Goal: Task Accomplishment & Management: Complete application form

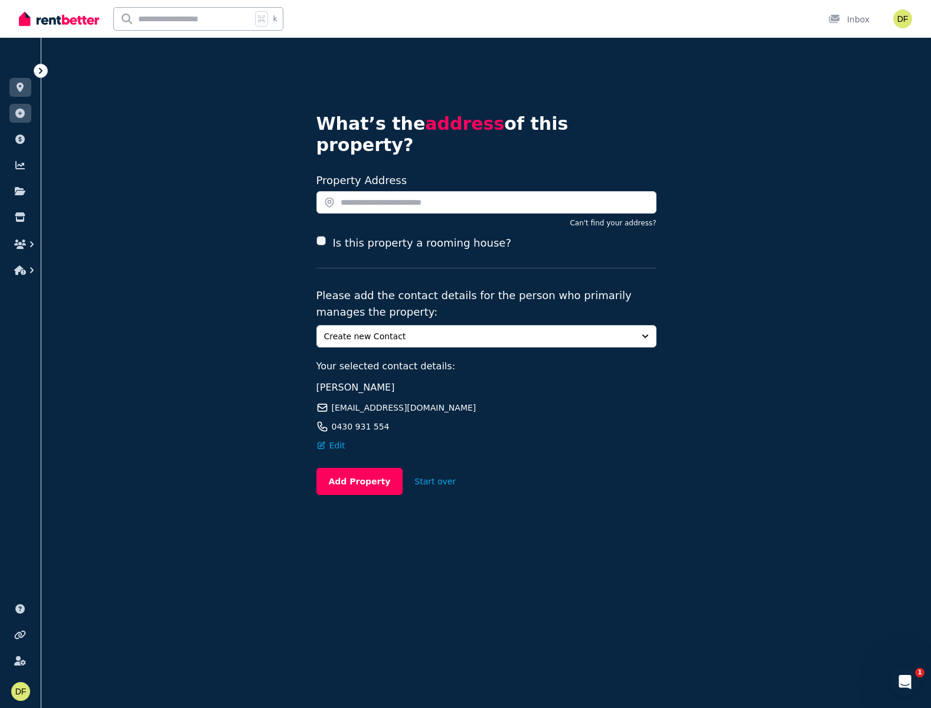
click at [442, 330] on div "Select rental providers to add Create new Contact Your selected contact details…" at bounding box center [486, 388] width 340 height 126
click at [445, 331] on span "Create new Contact" at bounding box center [478, 337] width 308 height 12
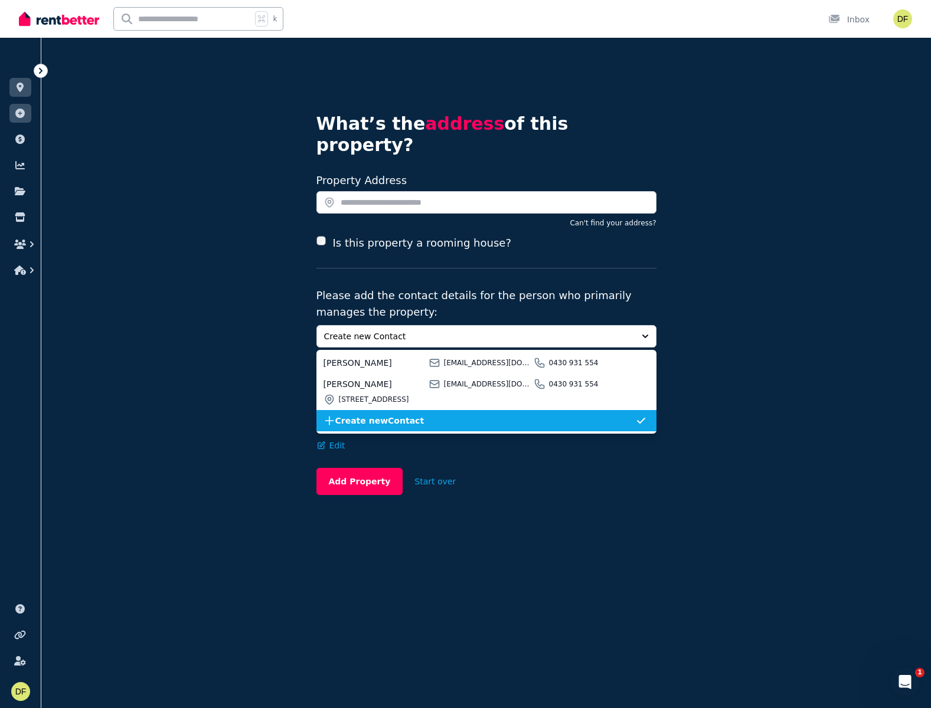
click at [387, 415] on span "Create new Contact" at bounding box center [485, 421] width 300 height 12
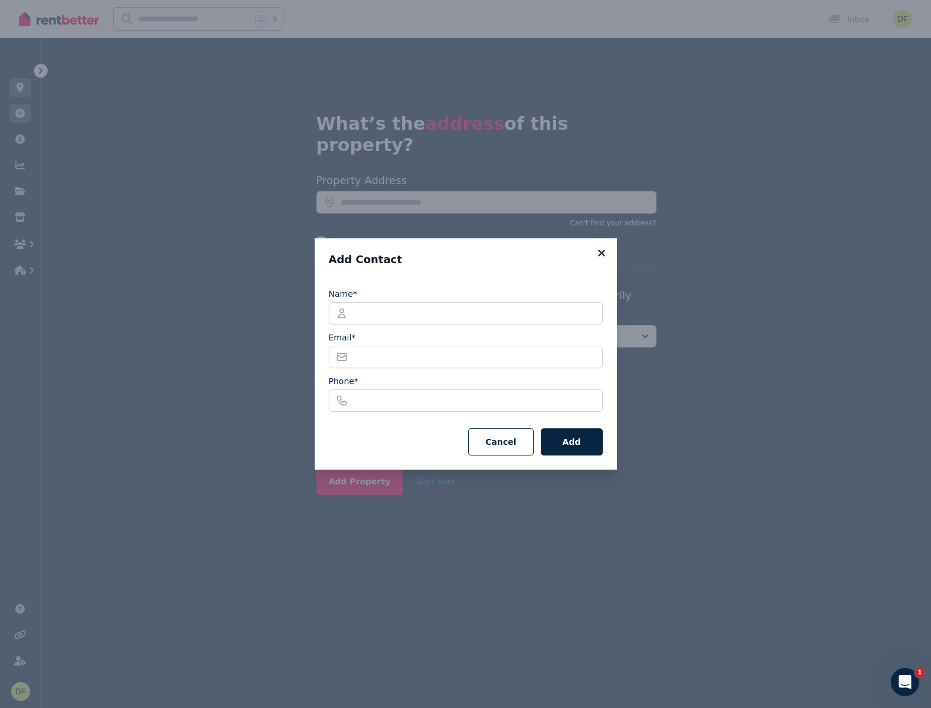
click at [603, 257] on icon at bounding box center [602, 253] width 12 height 11
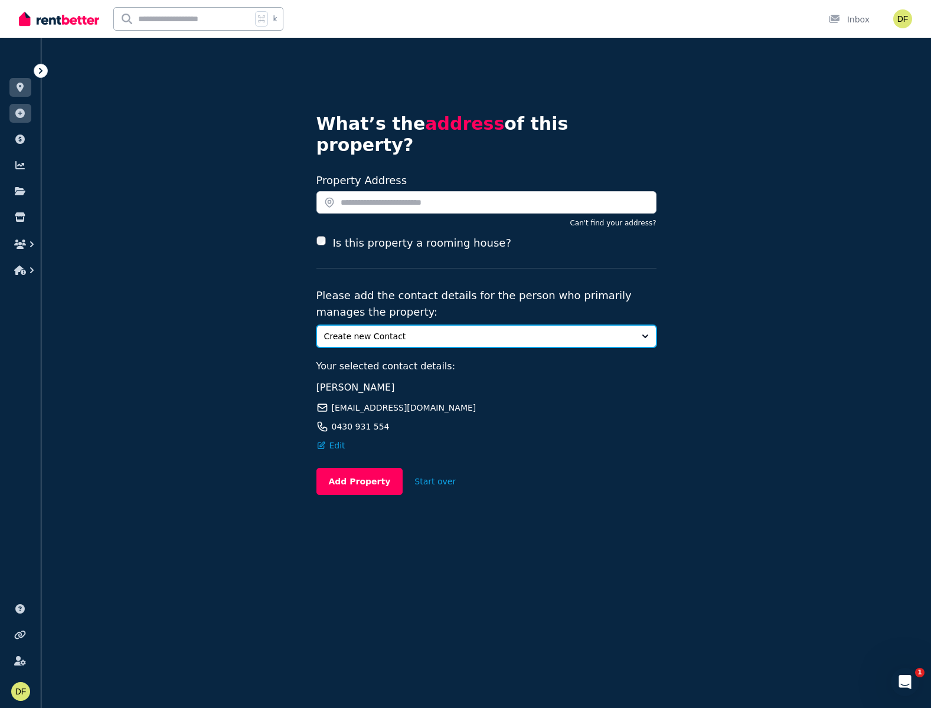
click at [401, 331] on span "Create new Contact" at bounding box center [478, 337] width 308 height 12
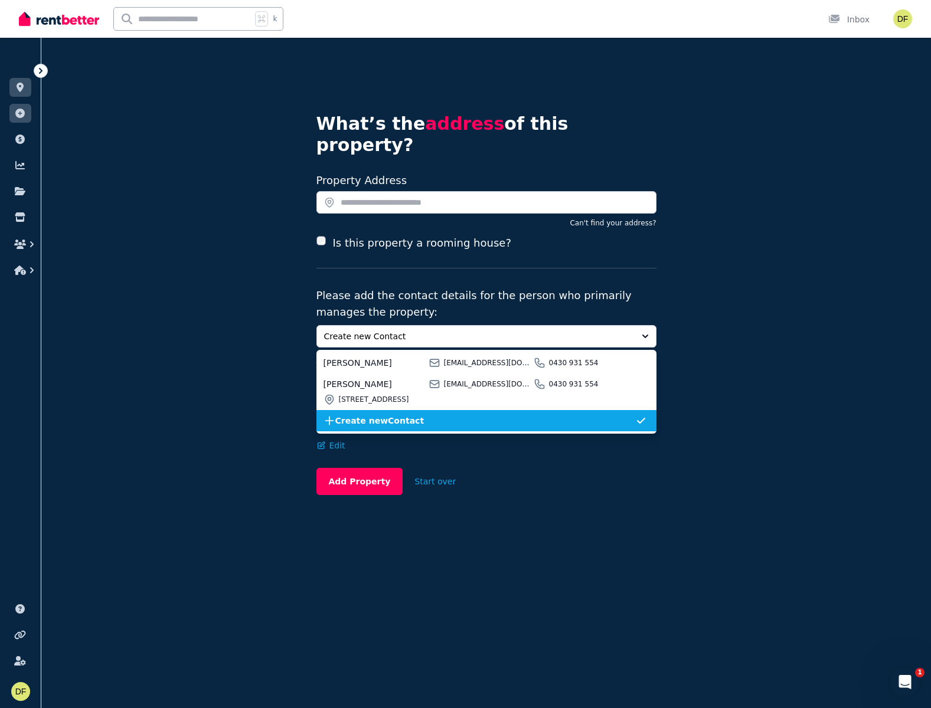
click at [390, 415] on span "Create new Contact" at bounding box center [485, 421] width 300 height 12
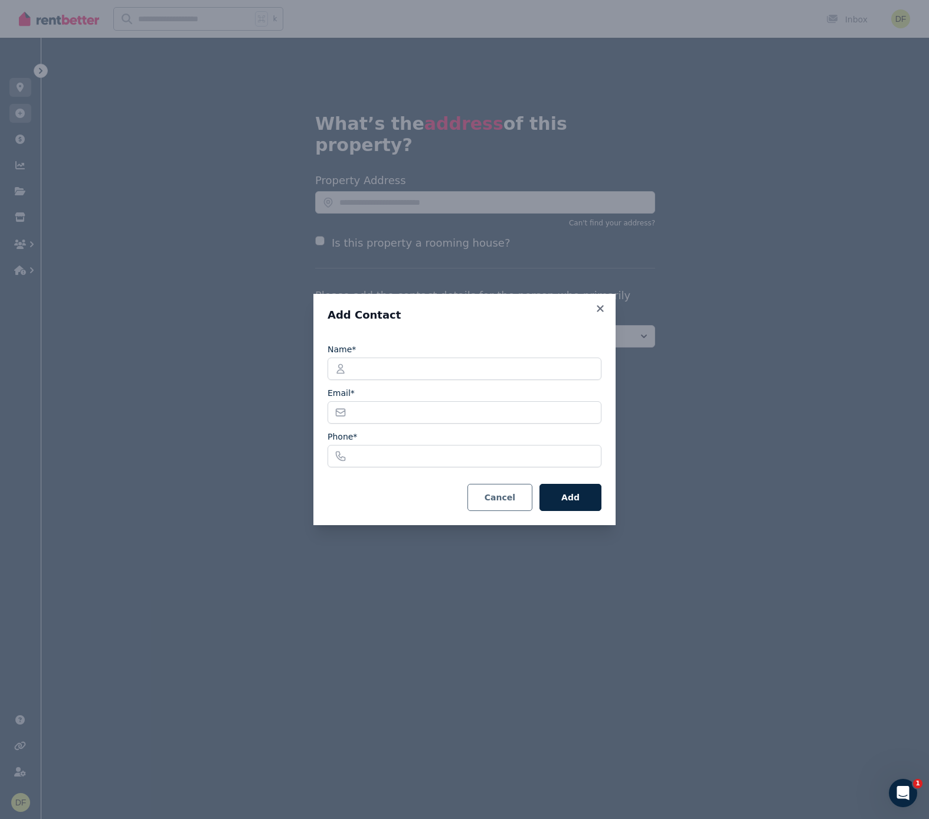
click at [512, 493] on button "Cancel" at bounding box center [500, 497] width 65 height 27
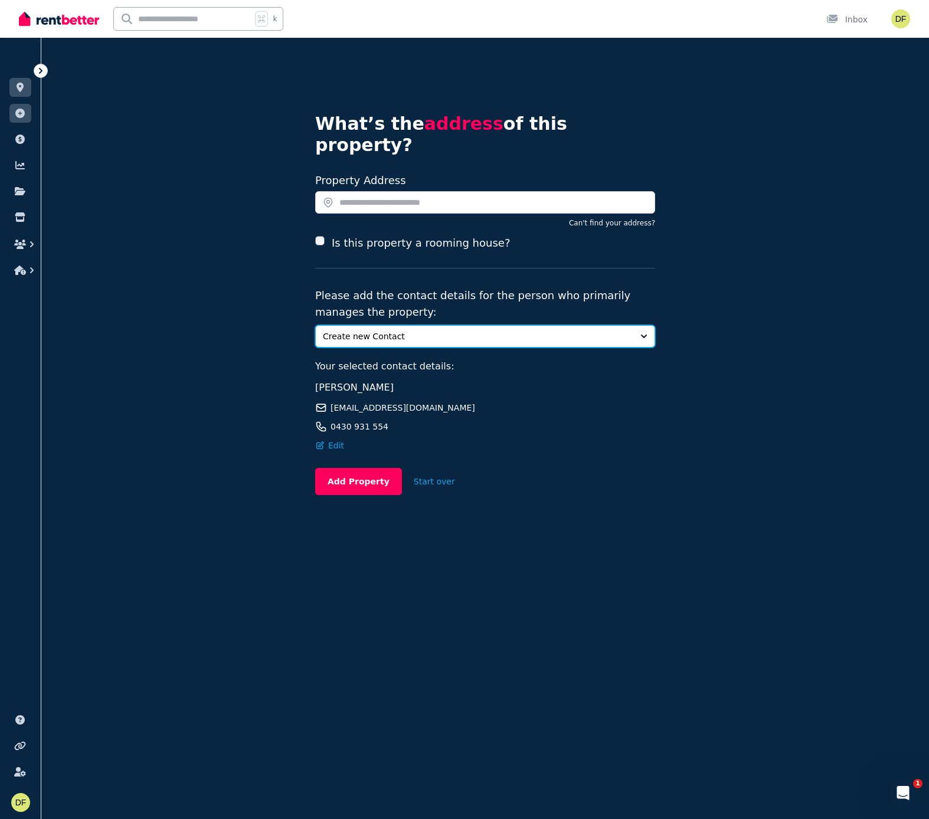
click at [431, 325] on button "Create new Contact" at bounding box center [485, 336] width 340 height 22
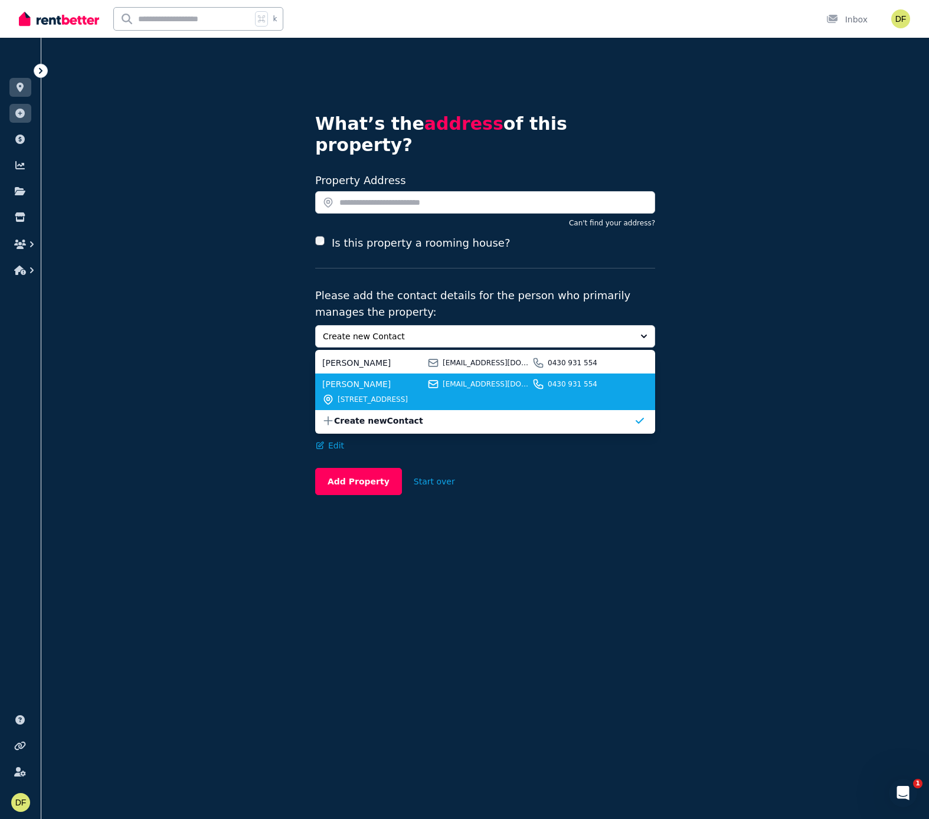
click at [420, 374] on li "[PERSON_NAME] [EMAIL_ADDRESS][DOMAIN_NAME] 0430 931 [GEOGRAPHIC_DATA][STREET_AD…" at bounding box center [485, 392] width 340 height 37
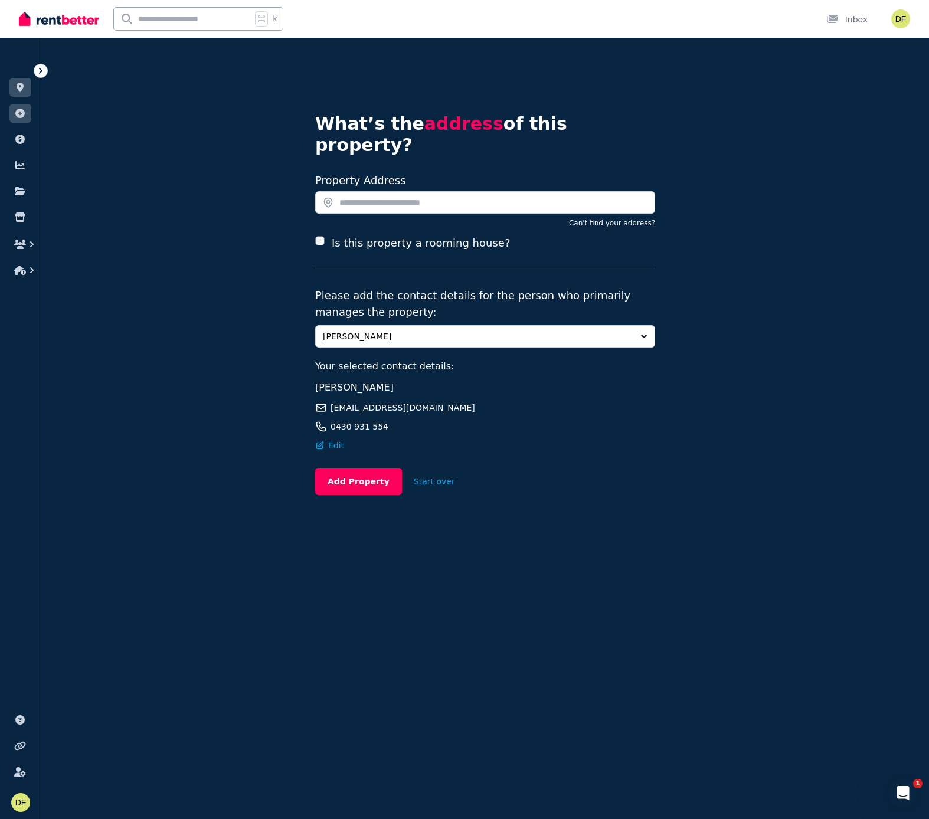
click at [770, 336] on div "What’s the address of this property? Search your address Property Address Can't…" at bounding box center [485, 300] width 888 height 524
click at [464, 331] on span "[PERSON_NAME]" at bounding box center [477, 337] width 308 height 12
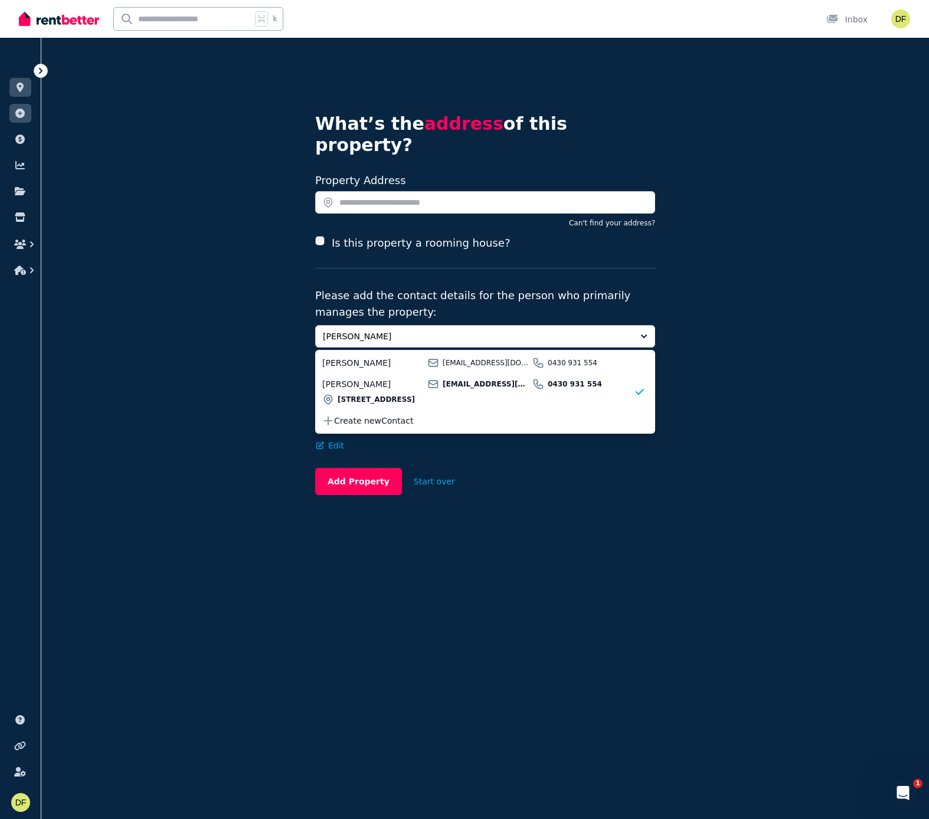
click at [412, 292] on p "Please add the contact details for the person who primarily manages the propert…" at bounding box center [485, 303] width 340 height 33
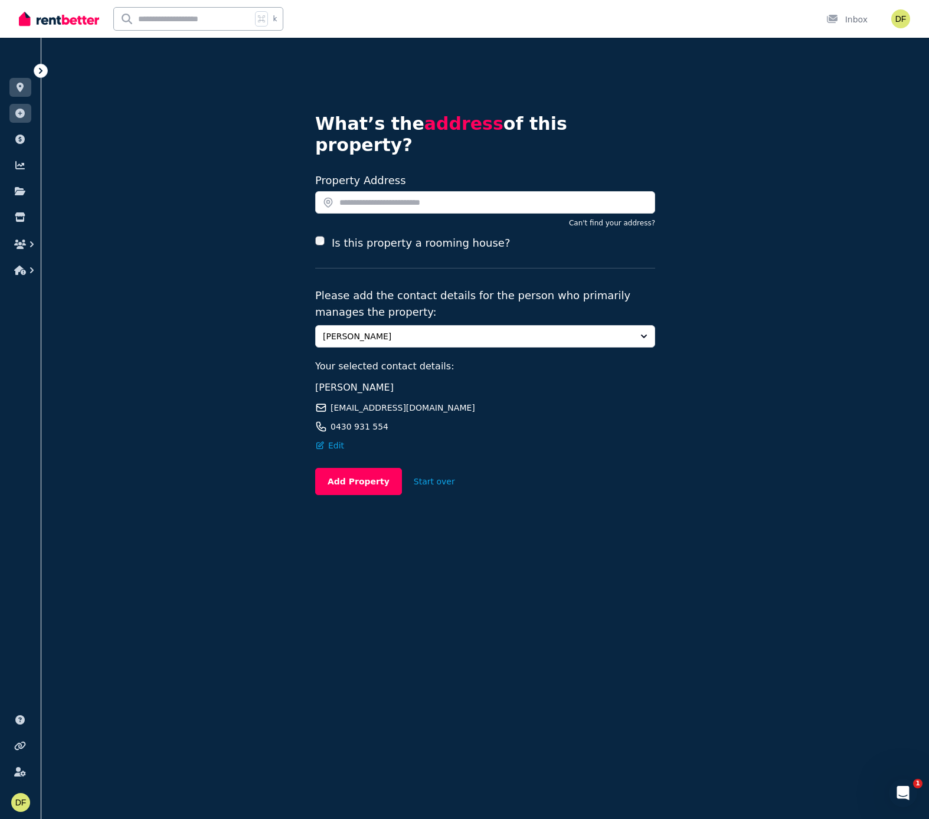
click at [450, 289] on p "Please add the contact details for the person who primarily manages the propert…" at bounding box center [485, 303] width 340 height 33
